Goal: Task Accomplishment & Management: Manage account settings

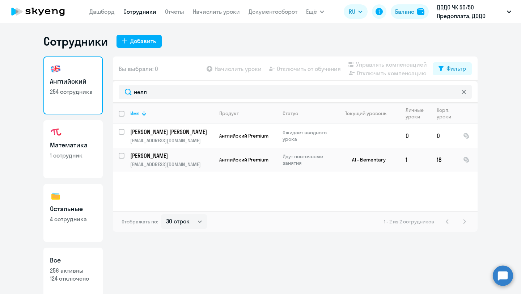
select select "30"
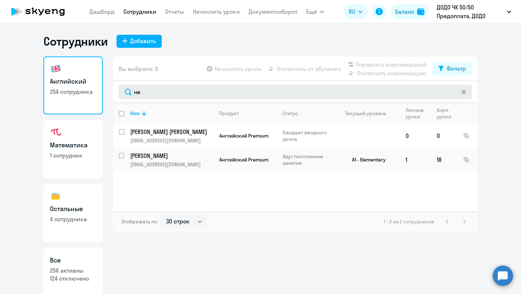
type input "н"
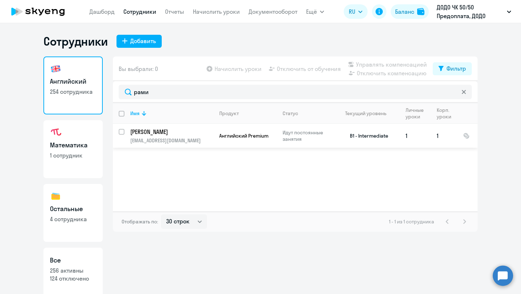
type input "рами"
click at [122, 132] on input "select row 26355768" at bounding box center [126, 136] width 14 height 14
checkbox input "true"
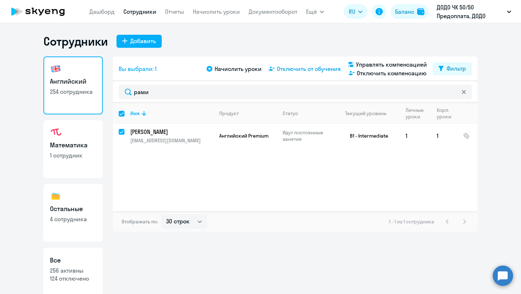
click at [289, 70] on span "Отключить от обучения" at bounding box center [309, 68] width 64 height 9
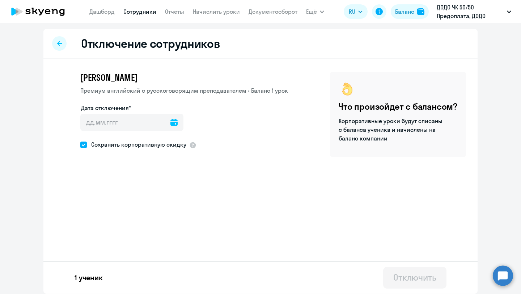
click at [83, 148] on span at bounding box center [83, 144] width 7 height 7
click at [80, 145] on input "Сохранить корпоративную скидку" at bounding box center [80, 144] width 0 height 0
checkbox input "false"
click at [141, 122] on input "Дата отключения*" at bounding box center [131, 122] width 103 height 17
click at [170, 123] on icon at bounding box center [173, 122] width 7 height 7
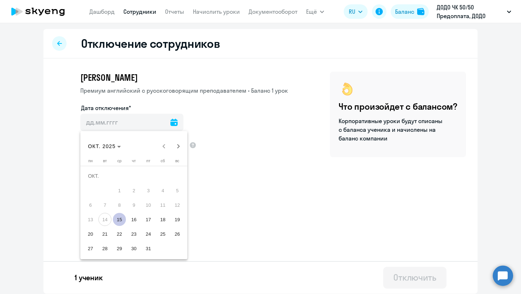
click at [119, 221] on span "15" at bounding box center [119, 219] width 13 height 13
type input "[DATE]"
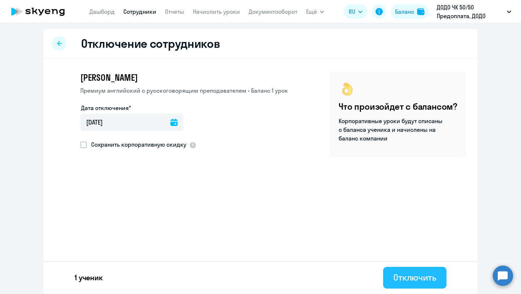
click at [400, 275] on div "Отключить" at bounding box center [414, 277] width 43 height 12
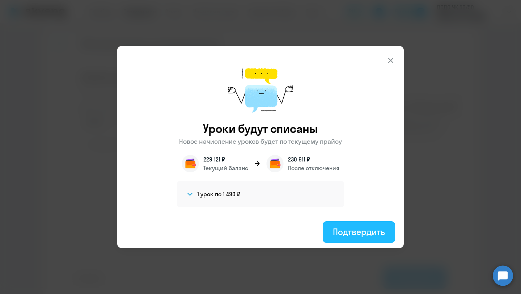
click at [344, 231] on div "Подтвердить" at bounding box center [359, 232] width 52 height 12
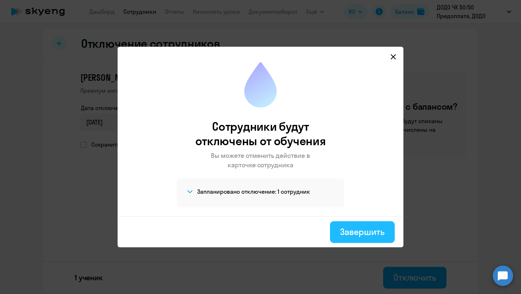
click at [351, 224] on button "Завершить" at bounding box center [362, 232] width 65 height 22
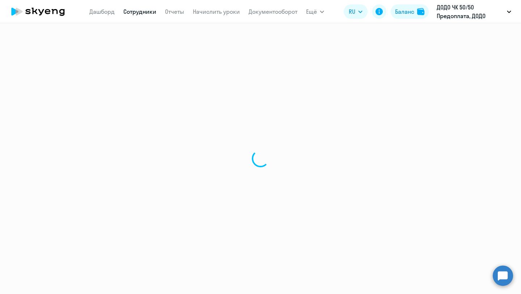
select select "30"
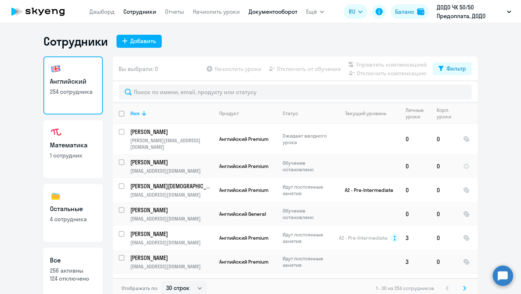
click at [259, 14] on link "Документооборот" at bounding box center [272, 11] width 49 height 7
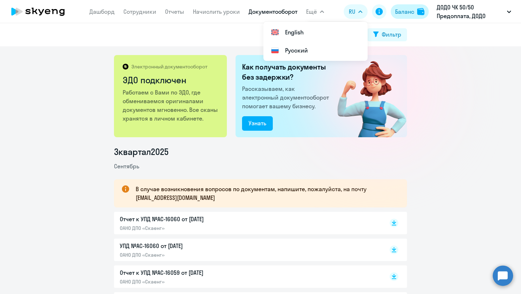
click at [412, 8] on div "Баланс" at bounding box center [404, 11] width 19 height 9
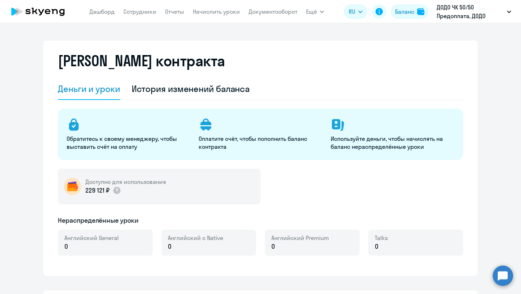
select select "english_adult_not_native_speaker"
